Goal: Check status: Check status

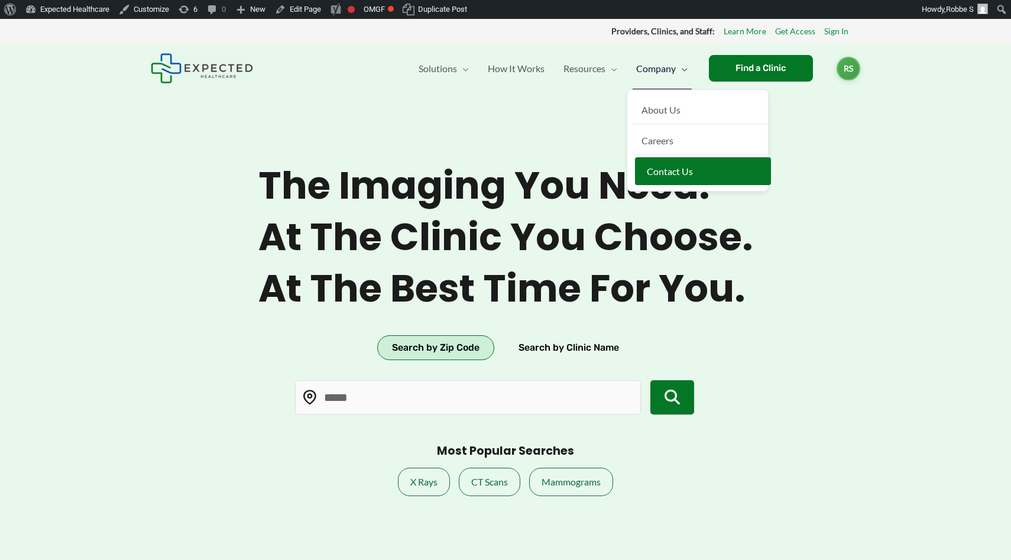
click at [648, 172] on span "Contact Us" at bounding box center [670, 170] width 46 height 11
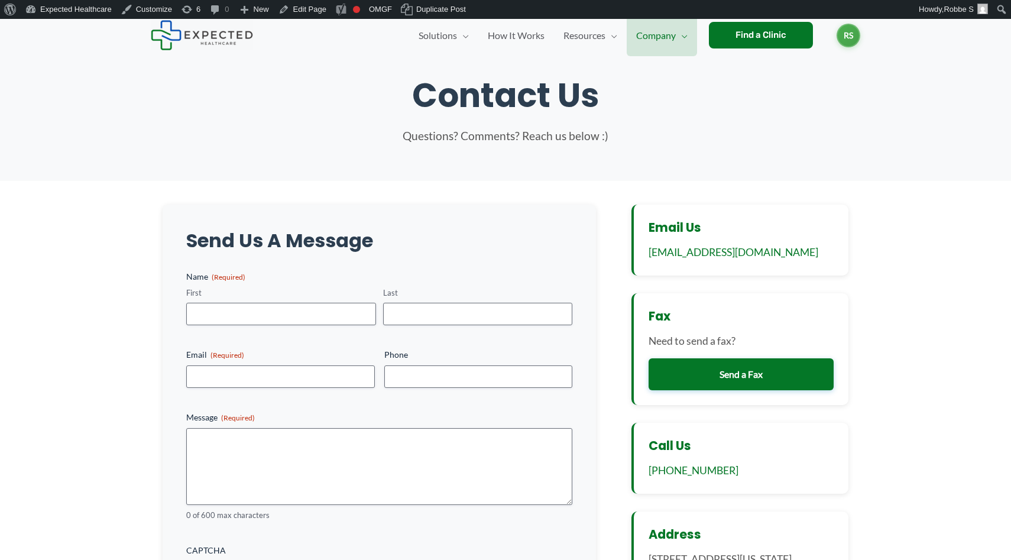
scroll to position [81, 0]
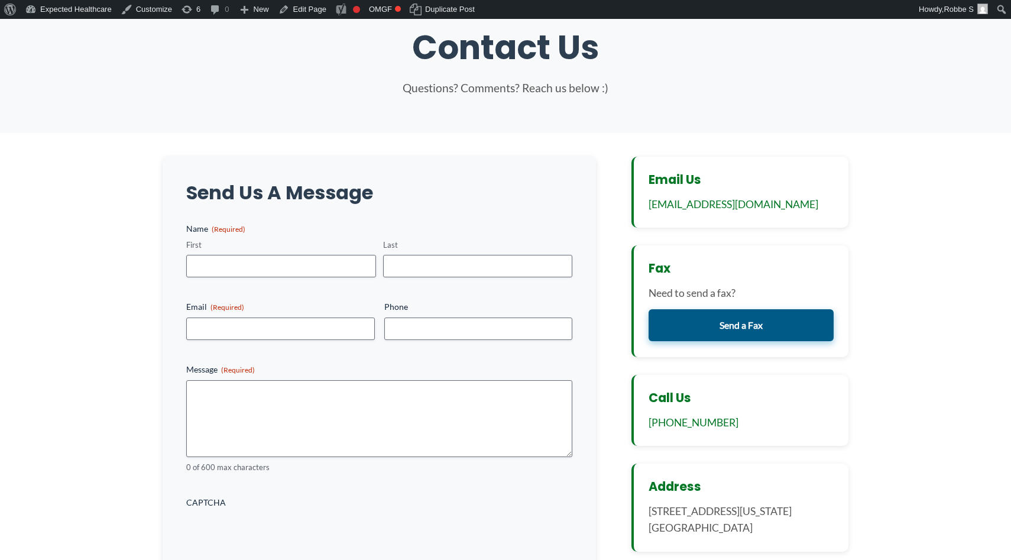
click at [699, 331] on link "Send a Fax" at bounding box center [740, 325] width 185 height 32
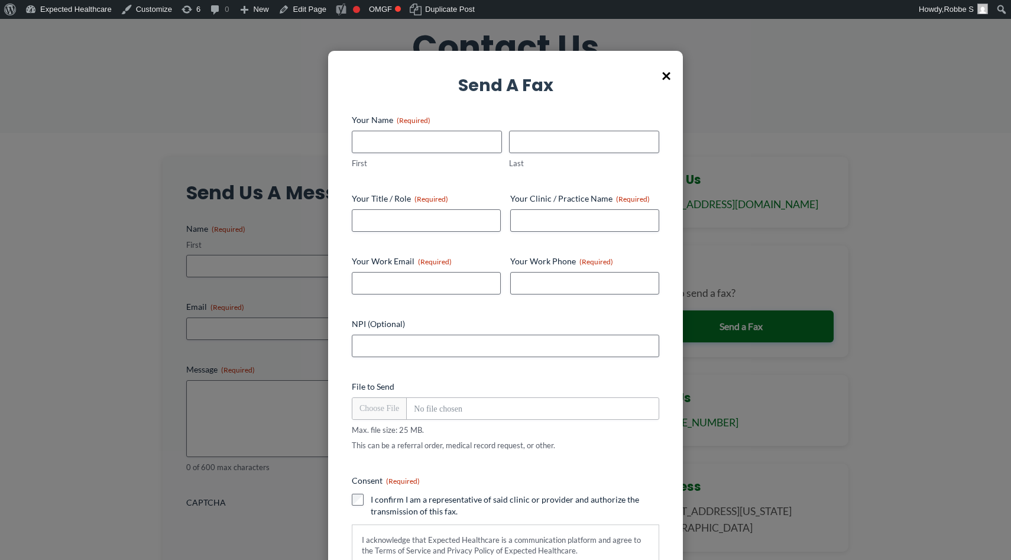
click at [669, 73] on span "×" at bounding box center [665, 75] width 9 height 31
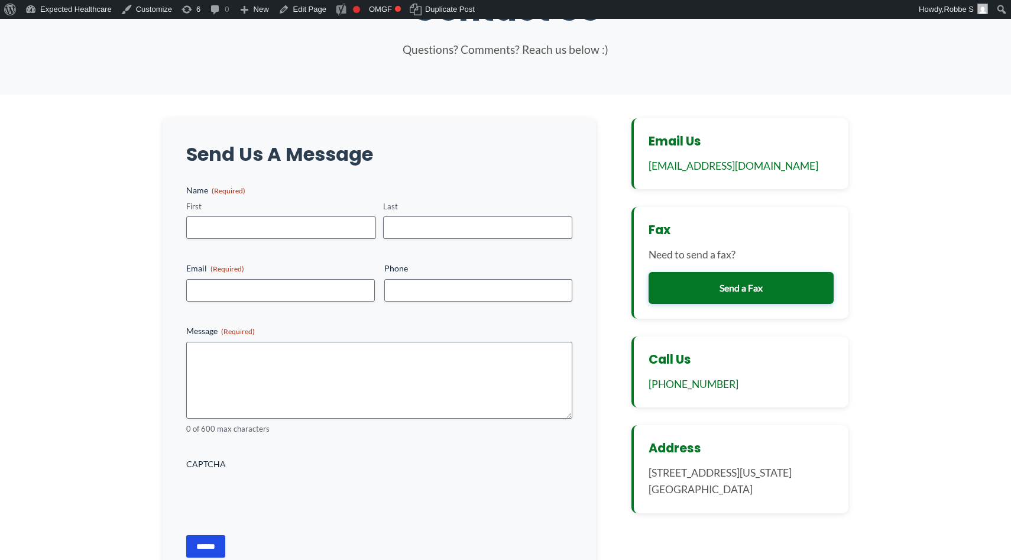
scroll to position [25, 0]
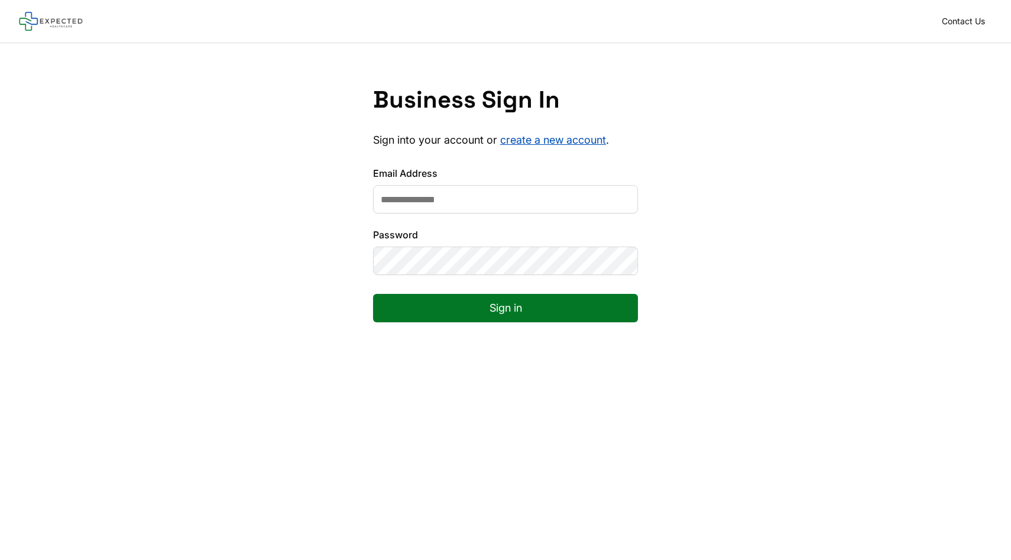
click at [483, 202] on input "Email Address" at bounding box center [505, 199] width 265 height 28
type input "**********"
click at [430, 323] on form "**********" at bounding box center [505, 253] width 265 height 175
click at [411, 303] on button "Sign in" at bounding box center [505, 308] width 265 height 28
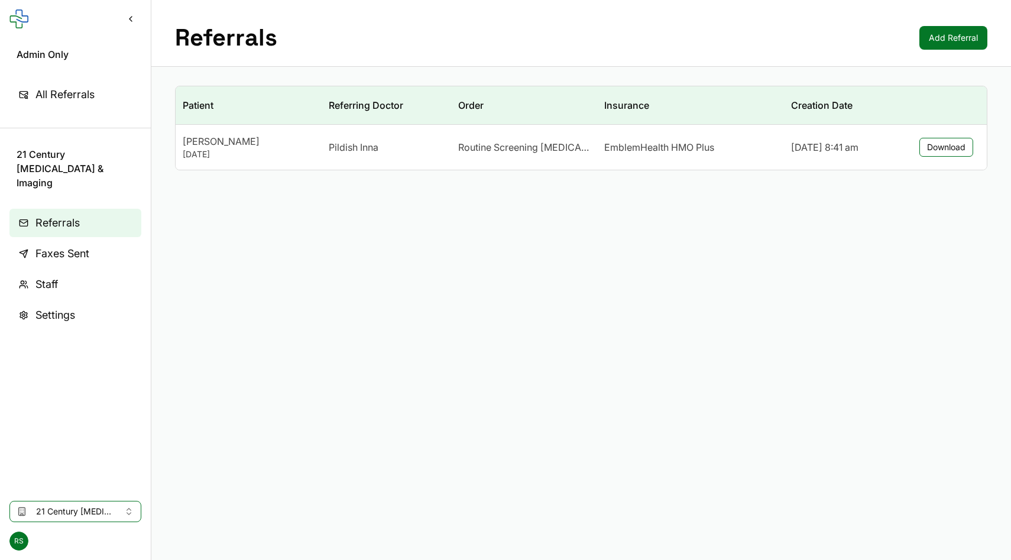
click at [54, 514] on span "21 Century Radiology & Imaging" at bounding box center [75, 511] width 79 height 12
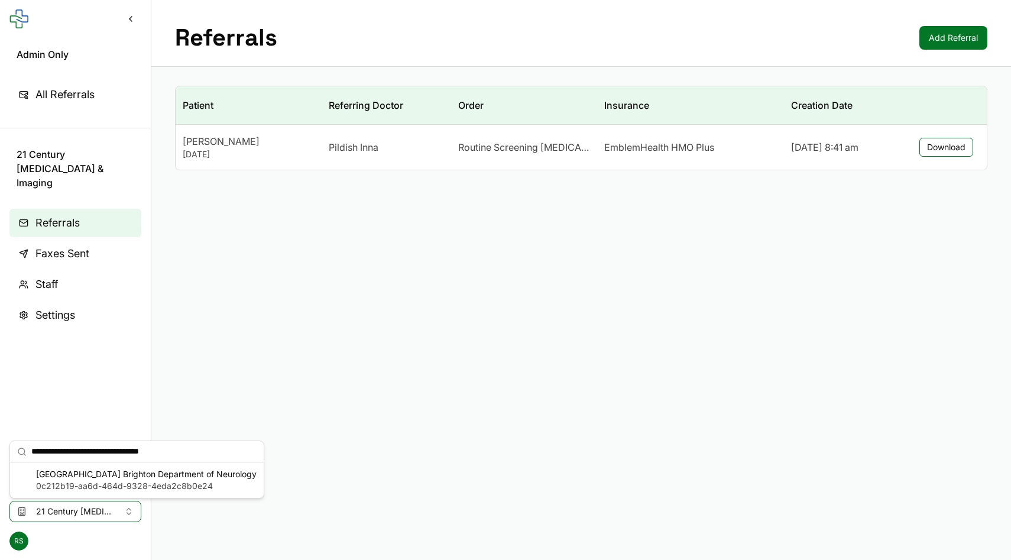
type input "**********"
click at [60, 480] on span "0c212b19-aa6d-464d-9328-4eda2c8b0e24" at bounding box center [146, 486] width 220 height 12
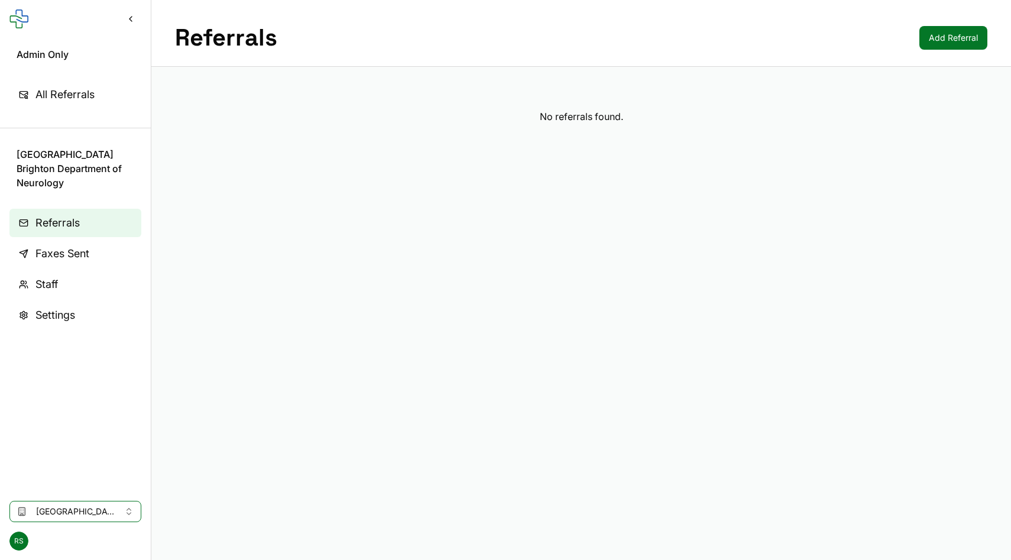
click at [48, 262] on link "Faxes Sent" at bounding box center [75, 253] width 132 height 28
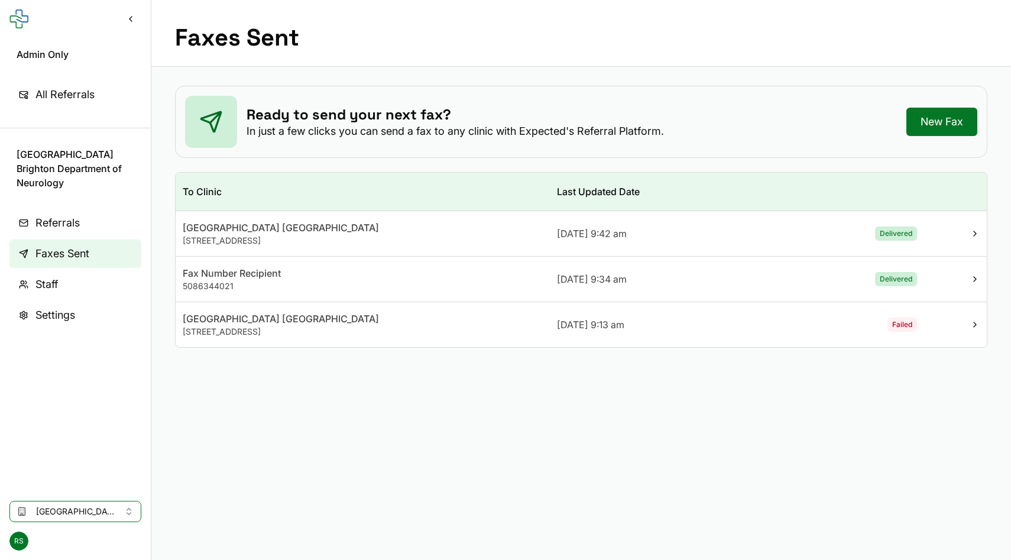
click at [239, 324] on div "[GEOGRAPHIC_DATA] [GEOGRAPHIC_DATA]" at bounding box center [363, 318] width 360 height 14
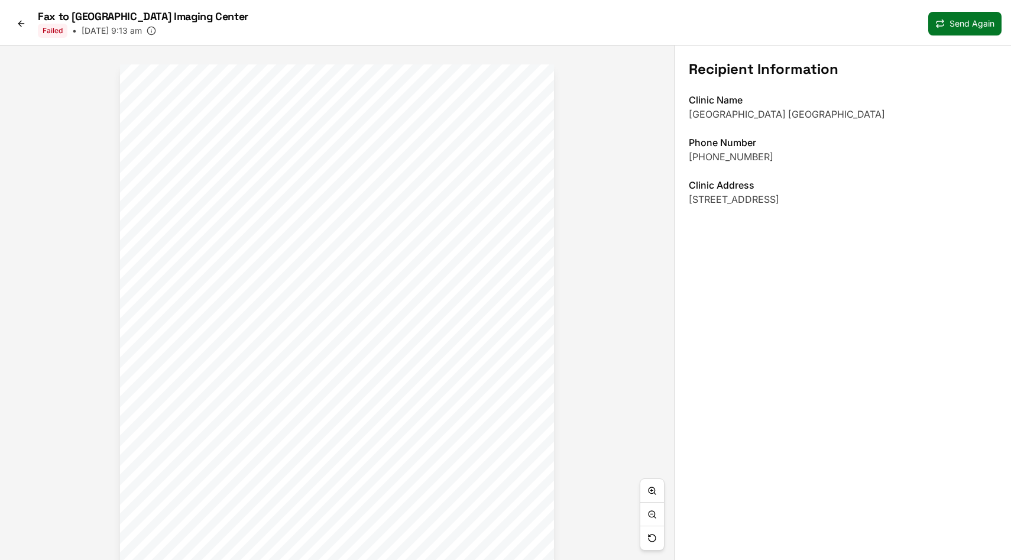
click at [20, 33] on div "Fax to Milford Regional Medical Center Imaging Center Failed • Sep 18 at 9:13 am" at bounding box center [128, 23] width 239 height 28
click at [20, 28] on link at bounding box center [21, 23] width 24 height 19
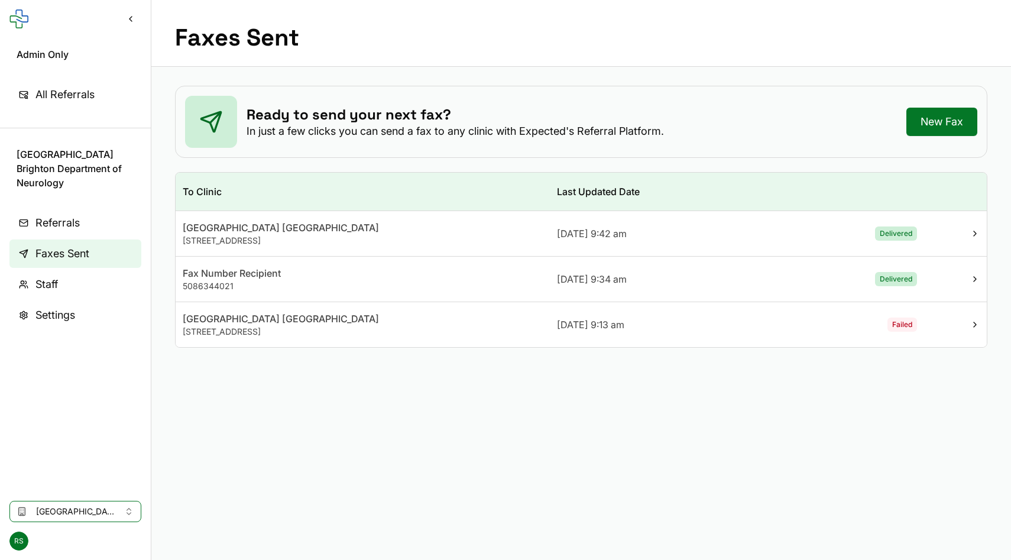
click at [223, 285] on span "5086344021" at bounding box center [208, 286] width 51 height 10
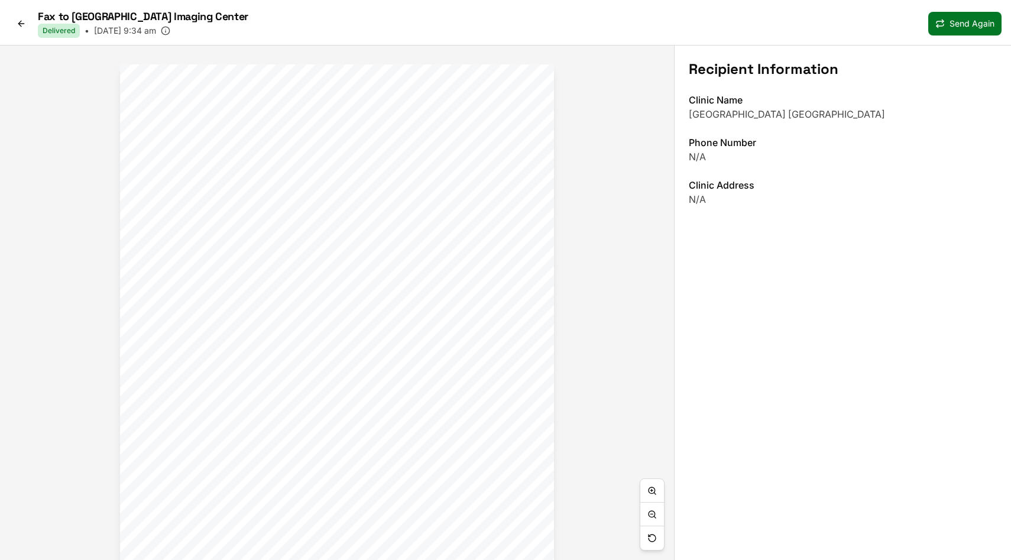
click at [15, 22] on link at bounding box center [21, 23] width 24 height 19
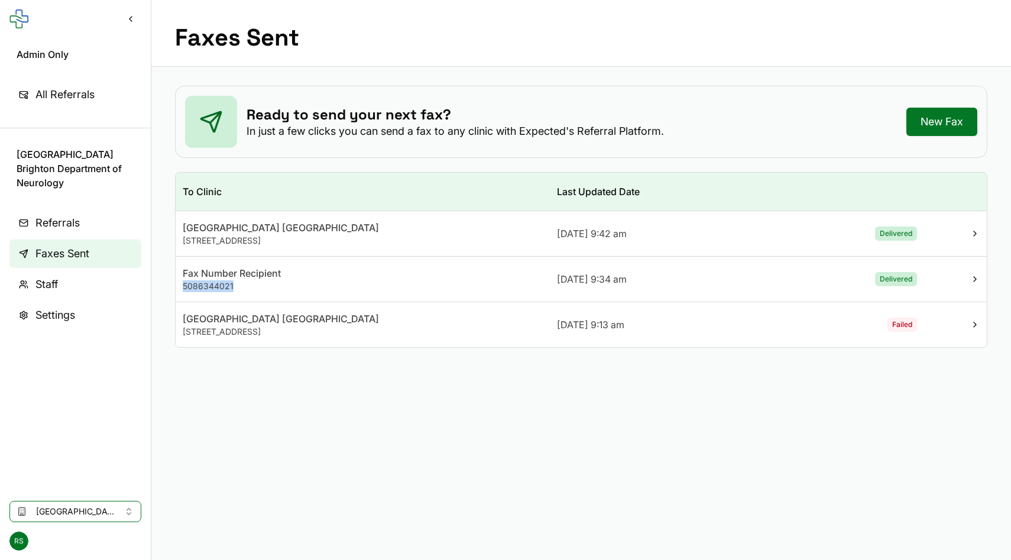
drag, startPoint x: 236, startPoint y: 287, endPoint x: 181, endPoint y: 285, distance: 54.4
click at [181, 285] on td "Fax Number Recipient 5086344021" at bounding box center [363, 280] width 374 height 46
copy span "5086344021"
